Goal: Task Accomplishment & Management: Use online tool/utility

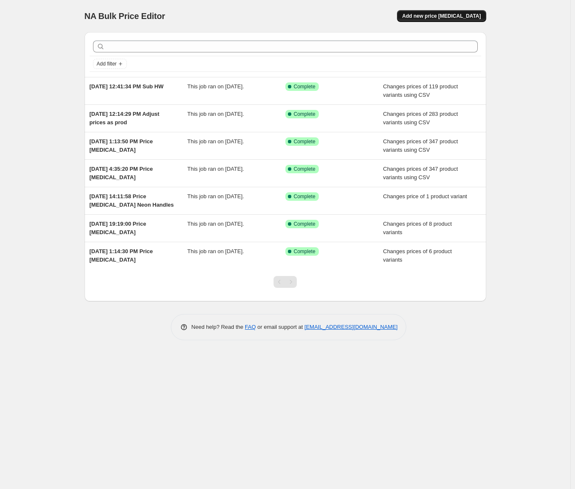
click at [452, 11] on button "Add new price [MEDICAL_DATA]" at bounding box center [441, 16] width 89 height 12
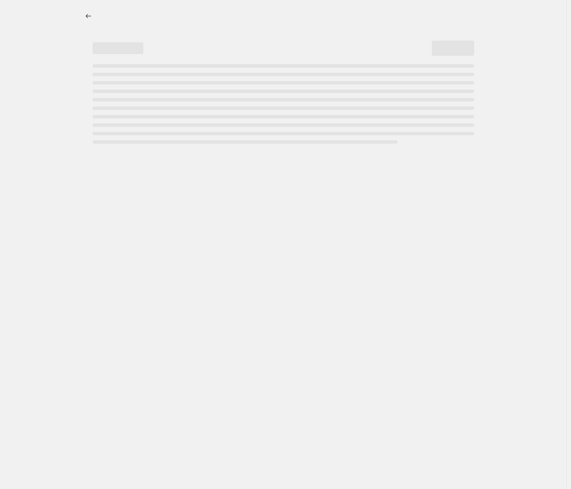
select select "percentage"
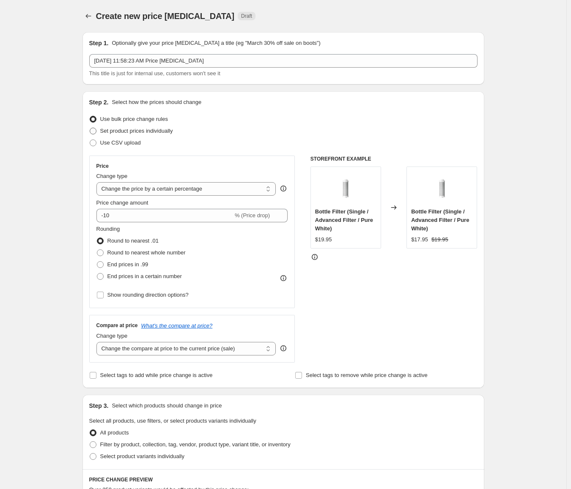
click at [151, 132] on span "Set product prices individually" at bounding box center [136, 131] width 73 height 6
click at [90, 128] on input "Set product prices individually" at bounding box center [90, 128] width 0 height 0
radio input "true"
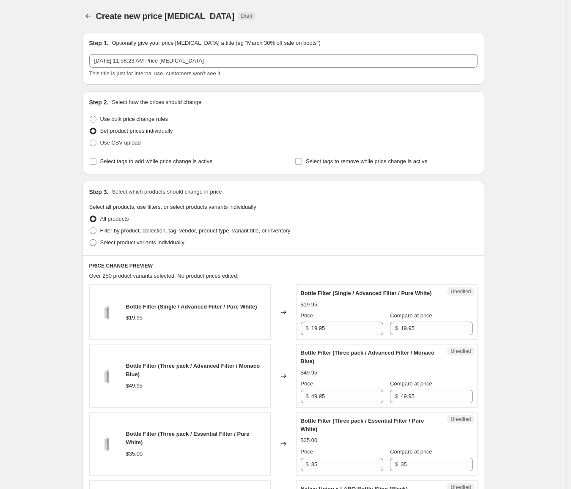
click at [156, 241] on span "Select product variants individually" at bounding box center [142, 242] width 84 height 6
click at [90, 240] on input "Select product variants individually" at bounding box center [90, 239] width 0 height 0
radio input "true"
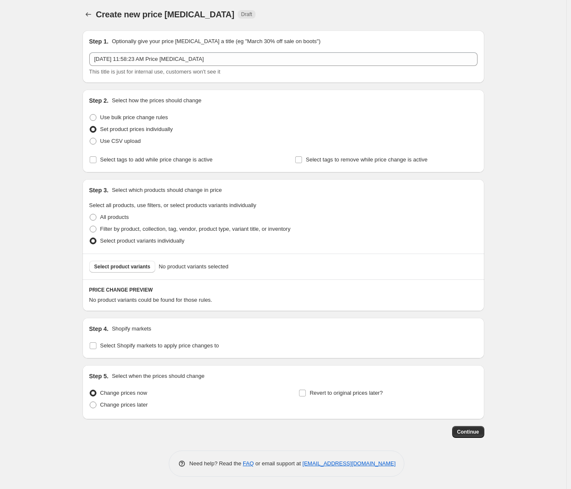
scroll to position [2, 0]
click at [139, 271] on button "Select product variants" at bounding box center [122, 267] width 66 height 12
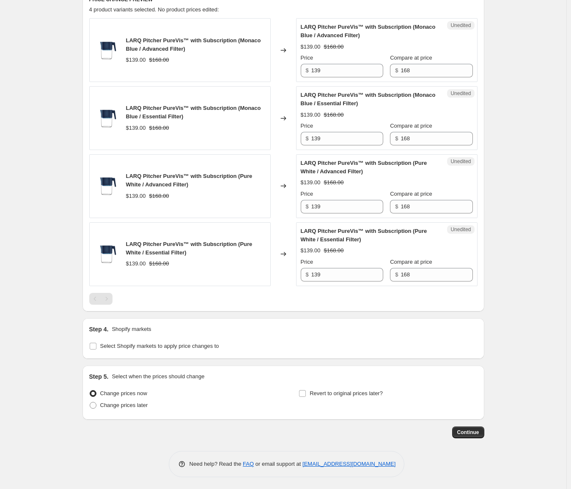
scroll to position [293, 0]
click at [162, 349] on span "Select Shopify markets to apply price changes to" at bounding box center [159, 345] width 119 height 8
click at [96, 349] on input "Select Shopify markets to apply price changes to" at bounding box center [93, 345] width 7 height 7
checkbox input "true"
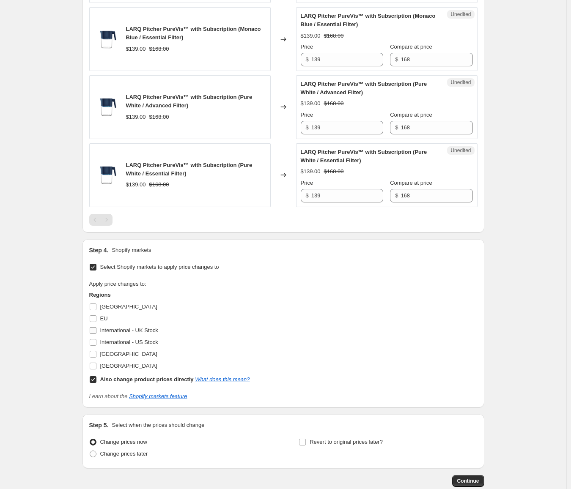
scroll to position [378, 0]
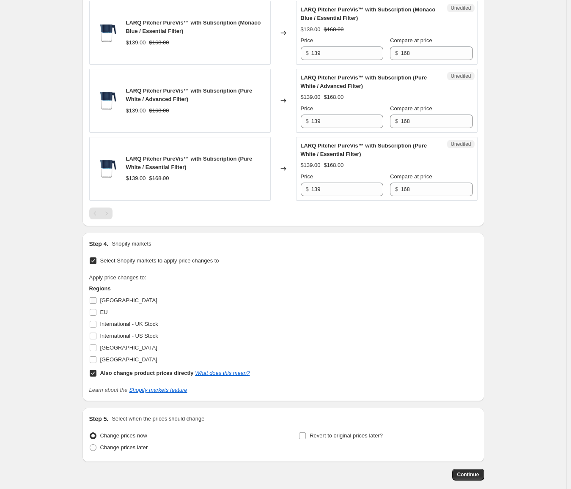
click at [112, 298] on span "[GEOGRAPHIC_DATA]" at bounding box center [128, 300] width 57 height 6
click at [96, 298] on input "[GEOGRAPHIC_DATA]" at bounding box center [93, 300] width 7 height 7
checkbox input "true"
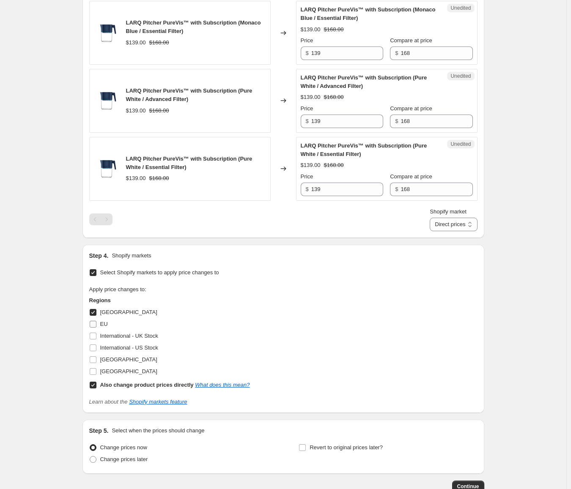
click at [103, 326] on span "EU" at bounding box center [104, 324] width 8 height 6
click at [96, 326] on input "EU" at bounding box center [93, 324] width 7 height 7
checkbox input "true"
click at [132, 361] on span "[GEOGRAPHIC_DATA]" at bounding box center [128, 360] width 57 height 6
click at [96, 361] on input "[GEOGRAPHIC_DATA]" at bounding box center [93, 360] width 7 height 7
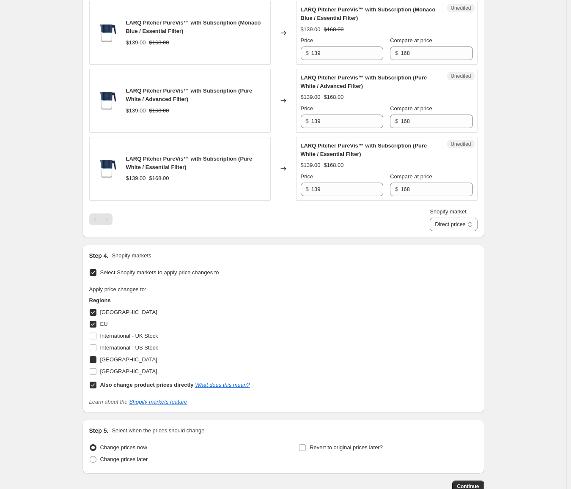
checkbox input "true"
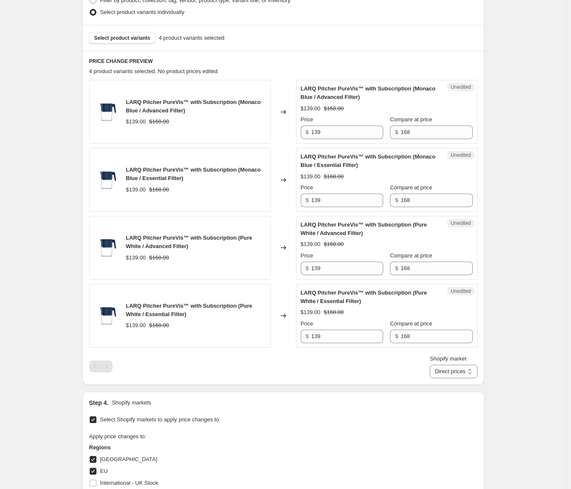
scroll to position [208, 0]
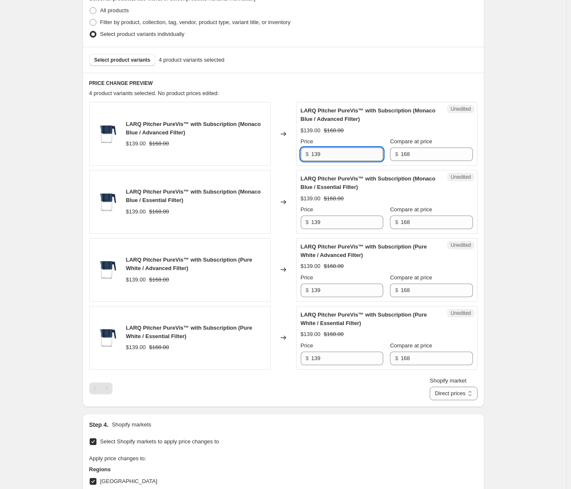
click at [341, 151] on input "139" at bounding box center [347, 155] width 72 height 14
type input "135"
click at [352, 225] on input "139" at bounding box center [347, 223] width 72 height 14
type input "135"
drag, startPoint x: 180, startPoint y: 200, endPoint x: 141, endPoint y: 198, distance: 38.5
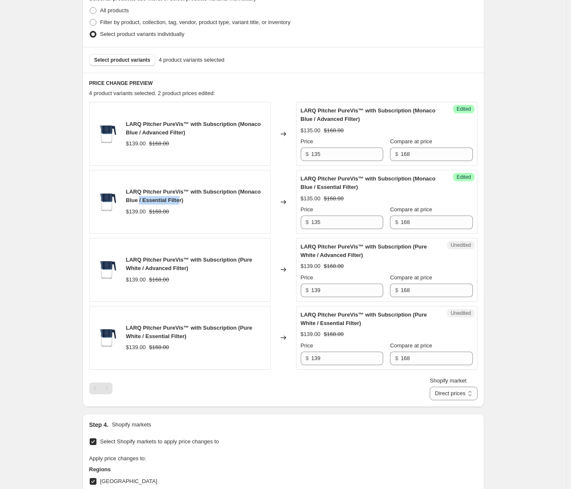
click at [141, 198] on span "LARQ Pitcher PureVis™ with Subscription (Monaco Blue / Essential Filter)" at bounding box center [193, 196] width 135 height 15
drag, startPoint x: 182, startPoint y: 132, endPoint x: 170, endPoint y: 132, distance: 11.8
click at [169, 131] on span "LARQ Pitcher PureVis™ with Subscription (Monaco Blue / Advanced Filter)" at bounding box center [193, 128] width 135 height 15
click at [324, 286] on input "139" at bounding box center [347, 291] width 72 height 14
type input "135"
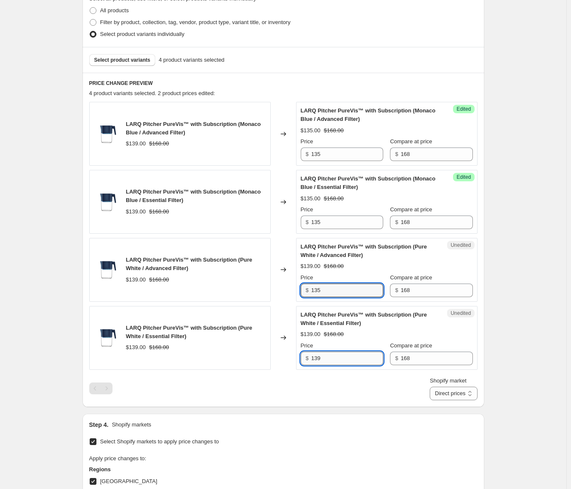
click at [344, 362] on input "139" at bounding box center [347, 359] width 72 height 14
type input "135"
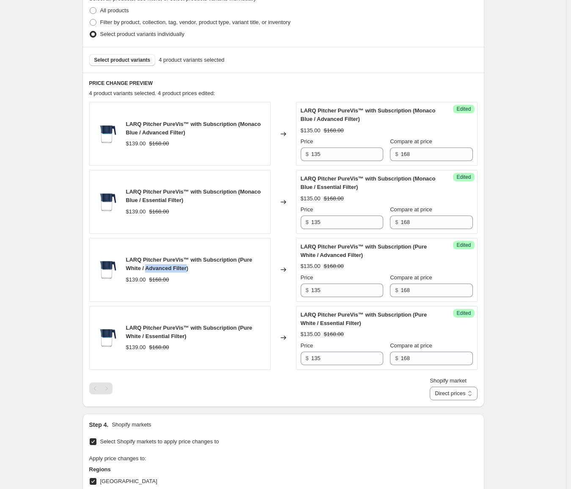
drag, startPoint x: 171, startPoint y: 268, endPoint x: 134, endPoint y: 271, distance: 37.8
click at [134, 271] on span "LARQ Pitcher PureVis™ with Subscription (Pure White / Advanced Filter)" at bounding box center [189, 264] width 126 height 15
click at [461, 391] on select "Direct prices [GEOGRAPHIC_DATA] [GEOGRAPHIC_DATA] [GEOGRAPHIC_DATA]" at bounding box center [453, 394] width 47 height 14
select select "49780818086"
click at [442, 400] on select "Direct prices [GEOGRAPHIC_DATA] [GEOGRAPHIC_DATA] [GEOGRAPHIC_DATA]" at bounding box center [453, 394] width 47 height 14
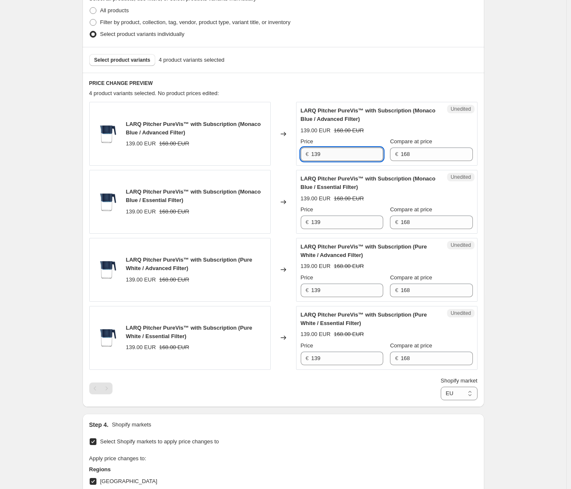
click at [350, 156] on input "139" at bounding box center [347, 155] width 72 height 14
type input "135"
click at [337, 220] on input "139" at bounding box center [347, 223] width 72 height 14
type input "135"
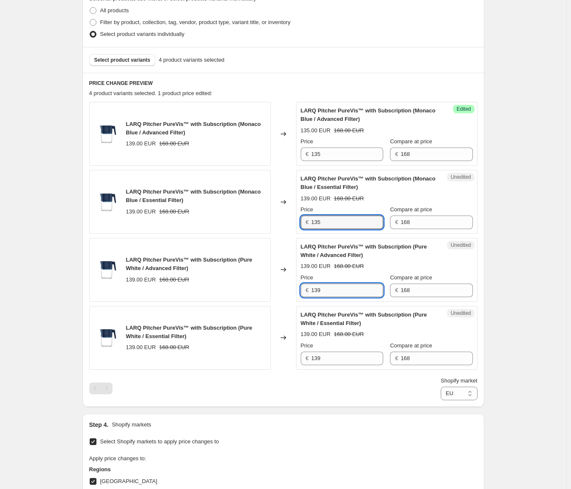
click at [340, 292] on input "139" at bounding box center [347, 291] width 72 height 14
type input "135"
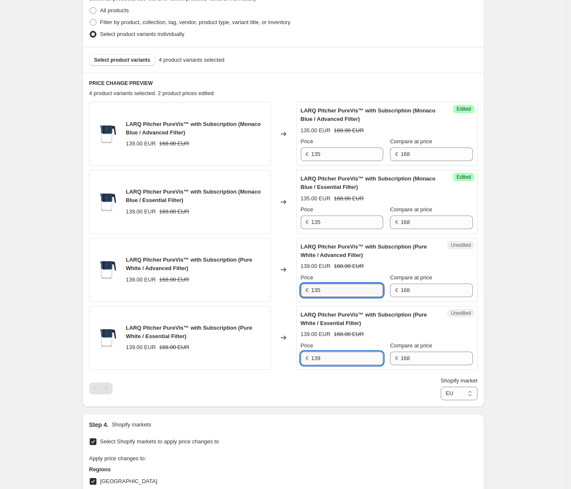
click at [337, 355] on input "139" at bounding box center [347, 359] width 72 height 14
type input "135"
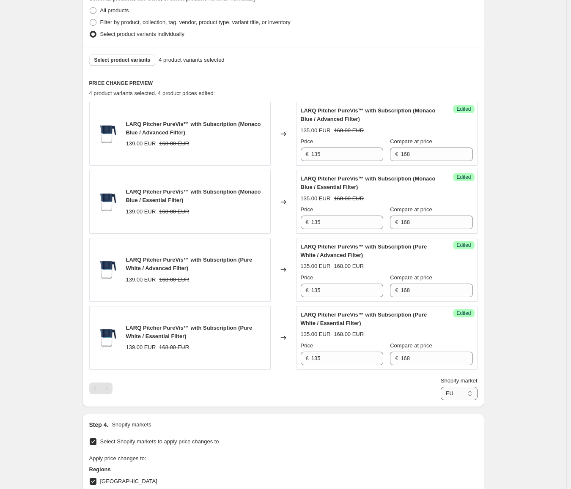
click at [471, 392] on select "Direct prices [GEOGRAPHIC_DATA] [GEOGRAPHIC_DATA] [GEOGRAPHIC_DATA]" at bounding box center [459, 394] width 37 height 14
select select "49780523174"
click at [442, 400] on select "Direct prices [GEOGRAPHIC_DATA] [GEOGRAPHIC_DATA] [GEOGRAPHIC_DATA]" at bounding box center [459, 394] width 37 height 14
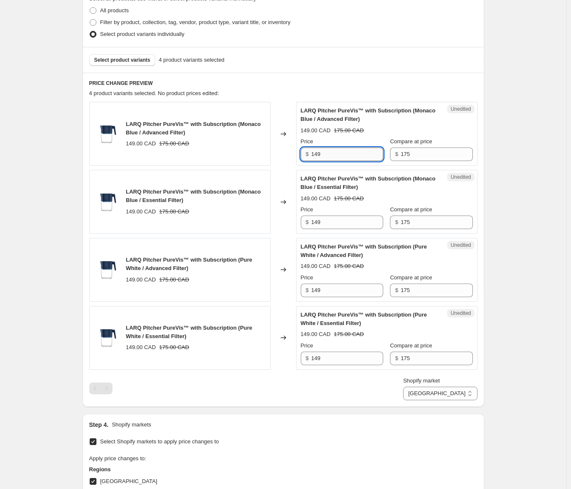
click at [329, 157] on input "149" at bounding box center [347, 155] width 72 height 14
type input "145"
click at [347, 216] on input "149" at bounding box center [347, 223] width 72 height 14
type input "145"
click at [329, 293] on input "149" at bounding box center [347, 291] width 72 height 14
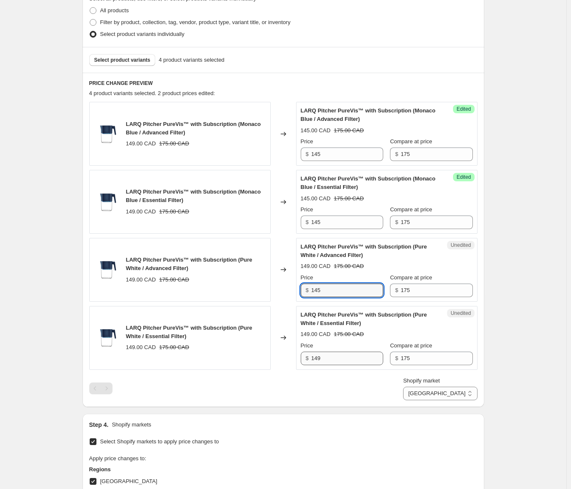
type input "145"
click at [332, 365] on input "149" at bounding box center [347, 359] width 72 height 14
type input "145"
click at [459, 399] on select "Direct prices [GEOGRAPHIC_DATA] [GEOGRAPHIC_DATA] [GEOGRAPHIC_DATA]" at bounding box center [440, 394] width 74 height 14
select select "49780687014"
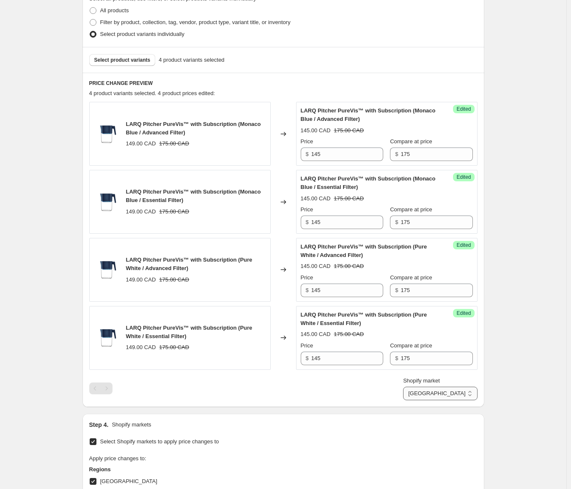
click at [422, 400] on select "Direct prices [GEOGRAPHIC_DATA] [GEOGRAPHIC_DATA] [GEOGRAPHIC_DATA]" at bounding box center [440, 394] width 74 height 14
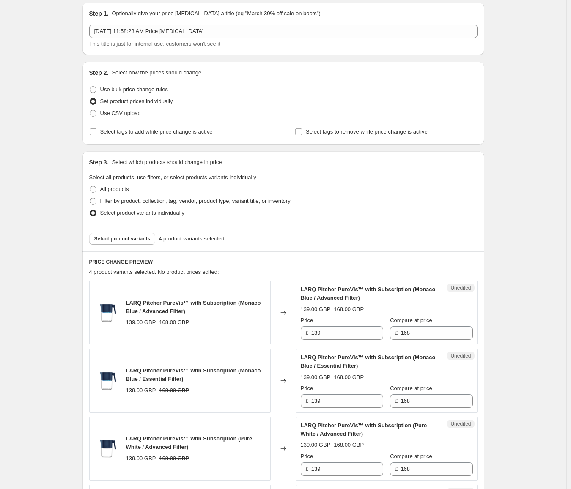
scroll to position [0, 0]
